Goal: Transaction & Acquisition: Purchase product/service

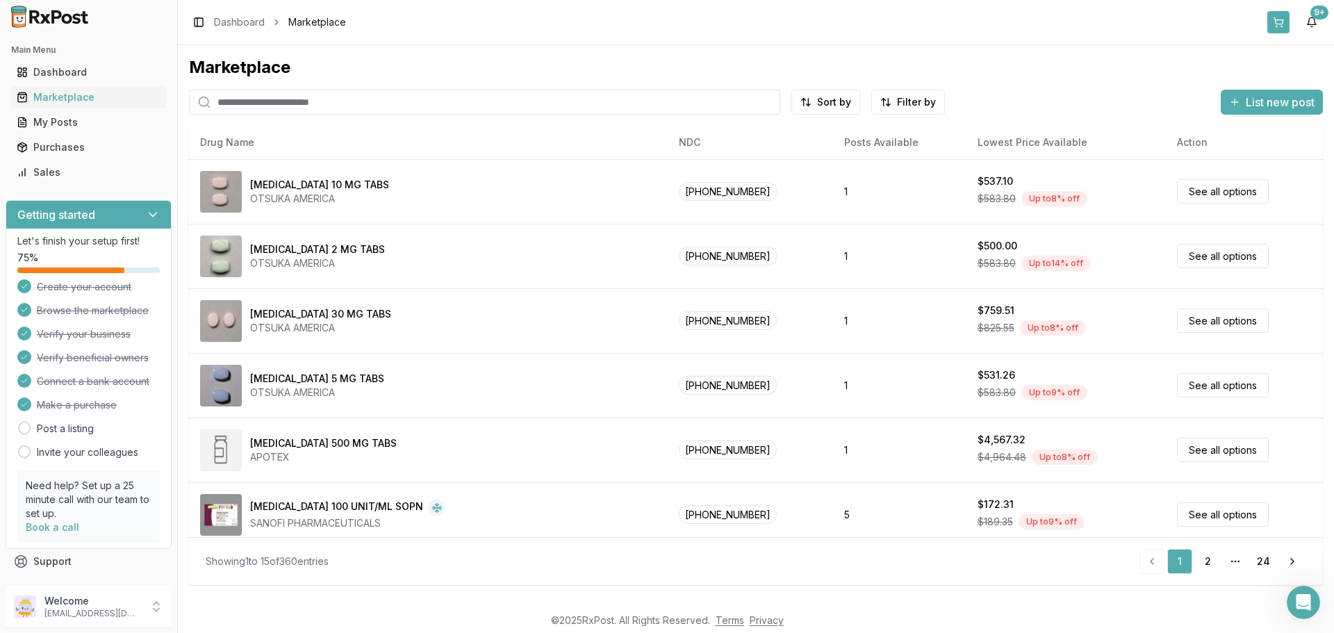
click at [1275, 23] on button at bounding box center [1278, 22] width 22 height 22
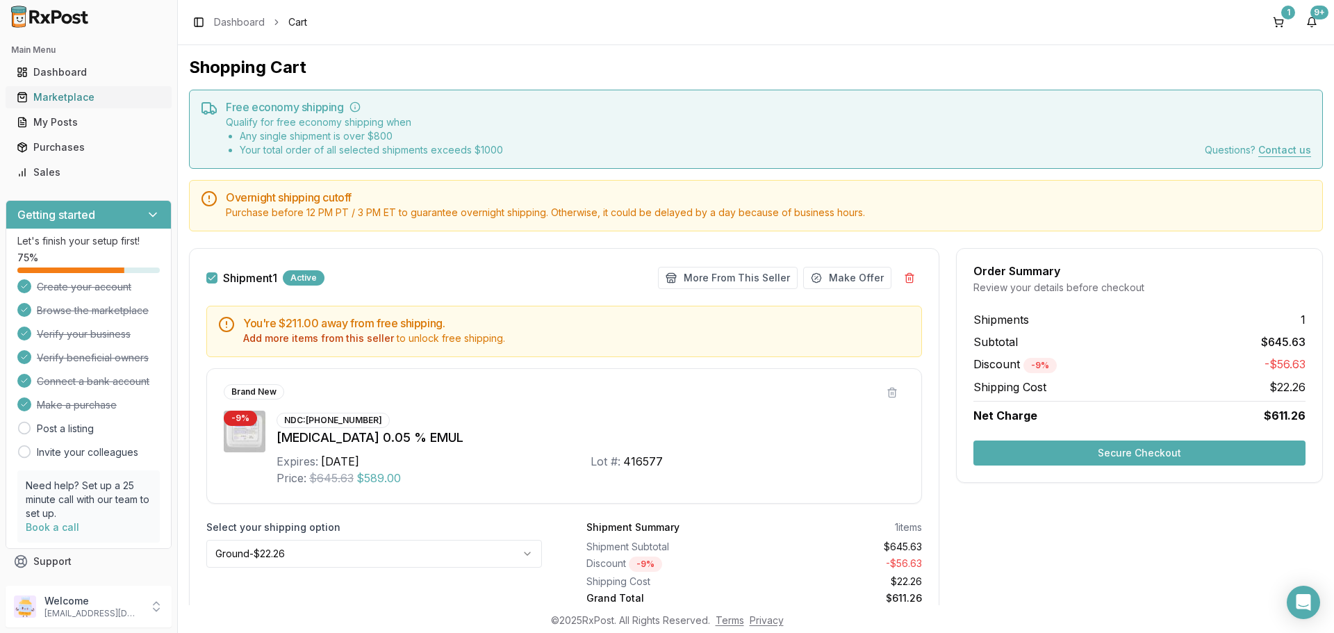
click at [58, 94] on div "Marketplace" at bounding box center [89, 97] width 144 height 14
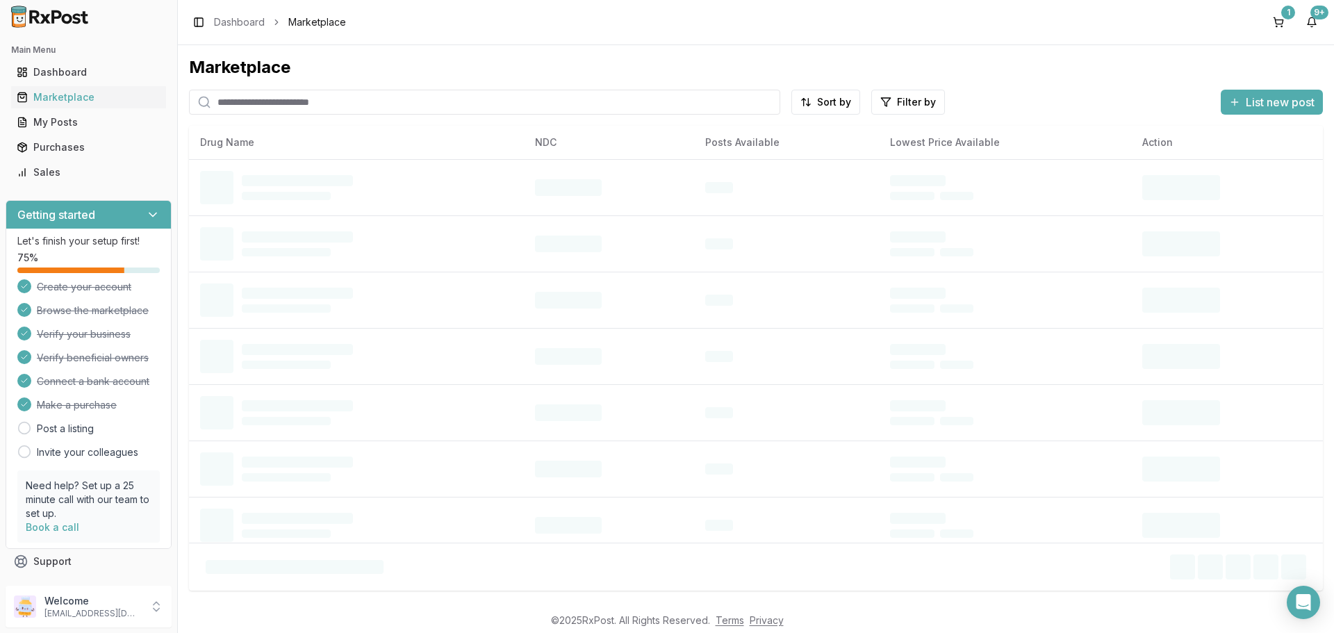
click at [349, 102] on input "search" at bounding box center [484, 102] width 591 height 25
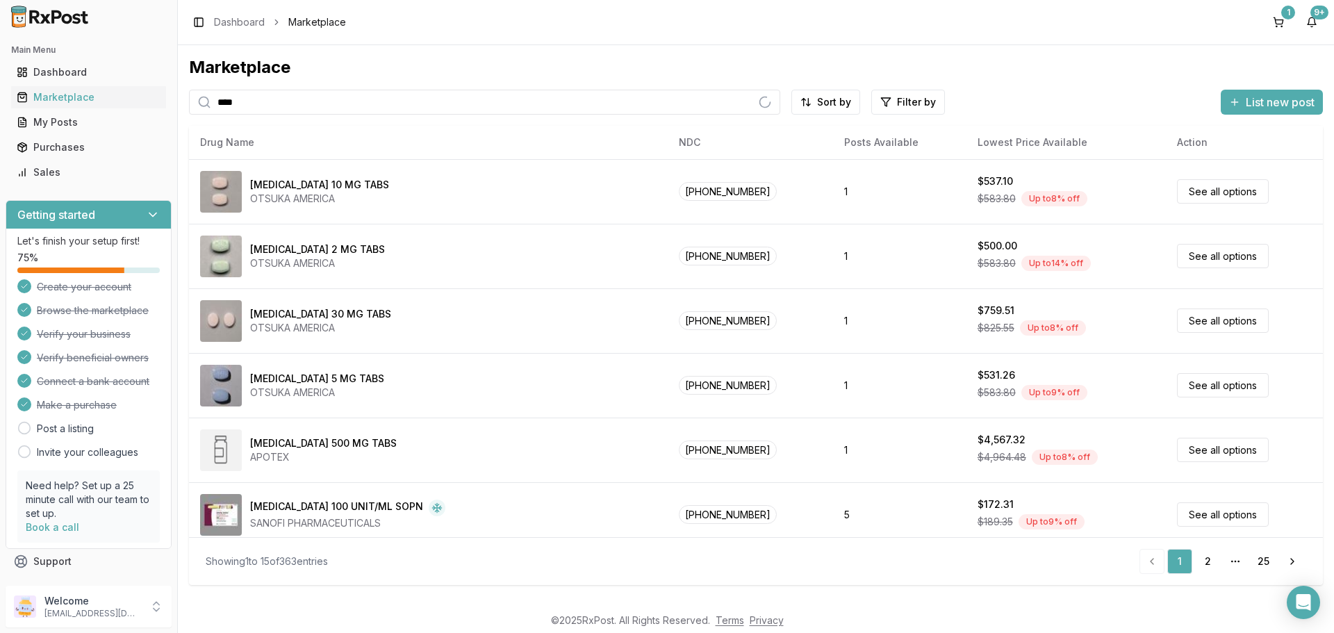
type input "****"
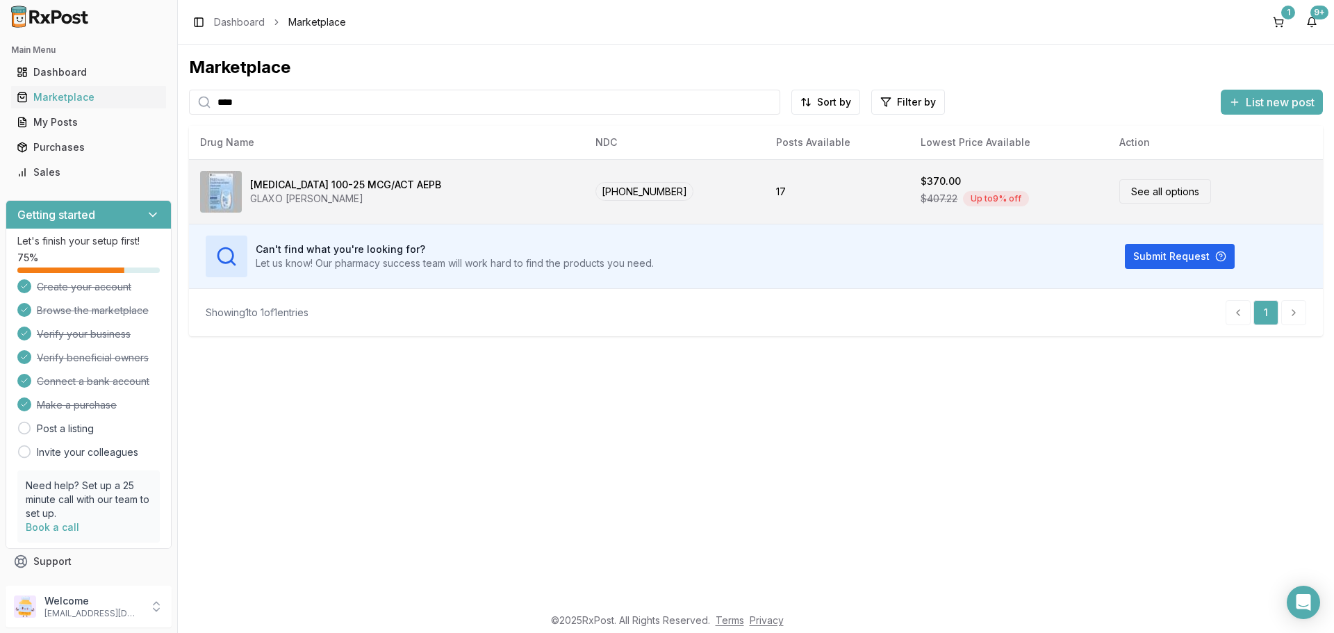
click at [1184, 184] on link "See all options" at bounding box center [1165, 191] width 92 height 24
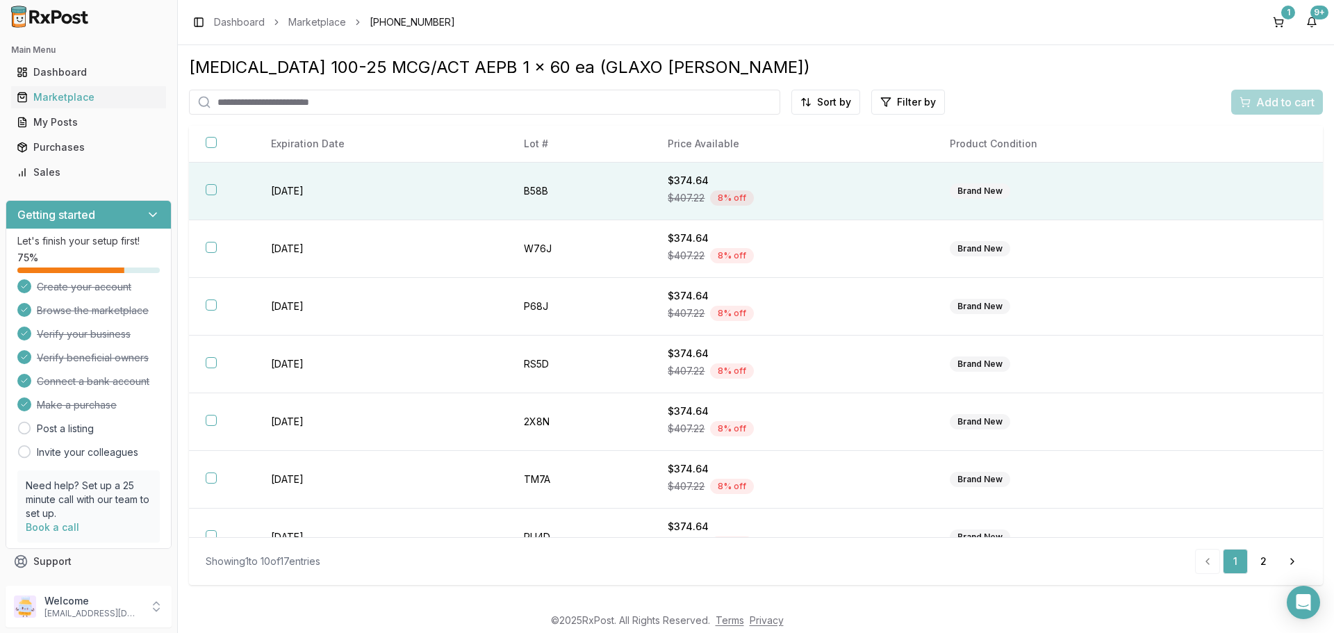
click at [213, 188] on button "button" at bounding box center [211, 189] width 11 height 11
click at [1283, 101] on span "Add to cart" at bounding box center [1285, 102] width 58 height 17
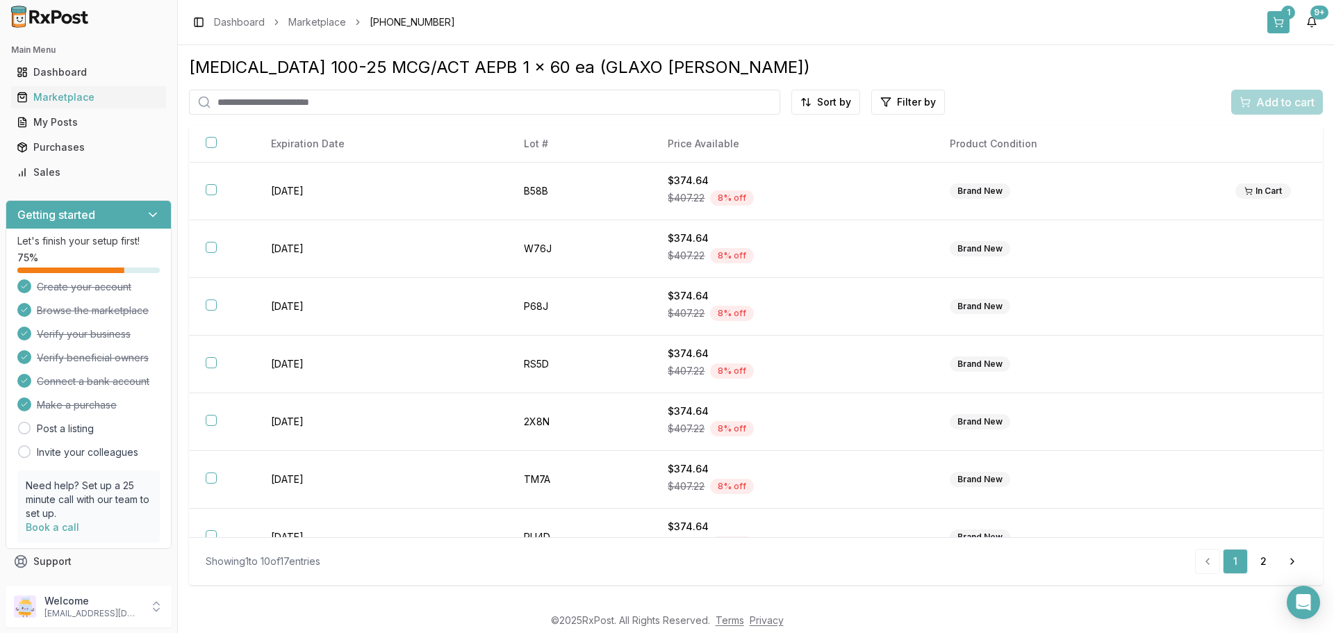
click at [1277, 22] on button "1" at bounding box center [1278, 22] width 22 height 22
